Goal: Task Accomplishment & Management: Use online tool/utility

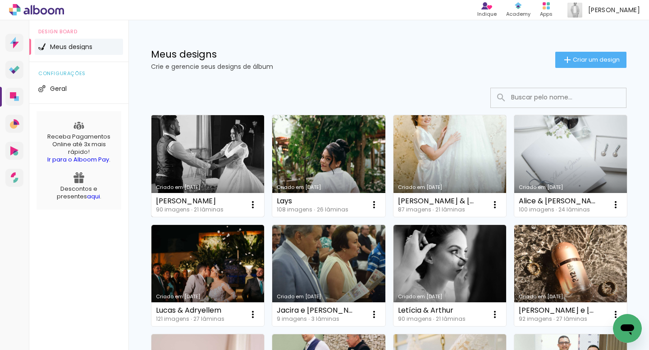
click at [229, 155] on link "Criado em [DATE]" at bounding box center [207, 166] width 113 height 102
